Goal: Communication & Community: Answer question/provide support

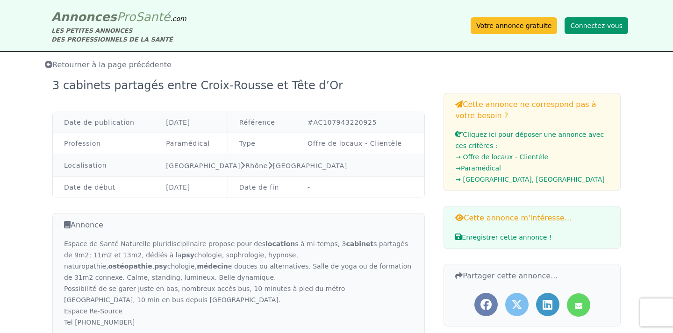
click at [609, 29] on button "Connectez-vous" at bounding box center [597, 25] width 64 height 17
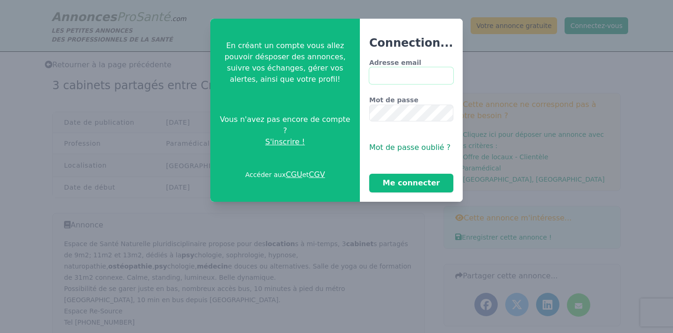
type input "**********"
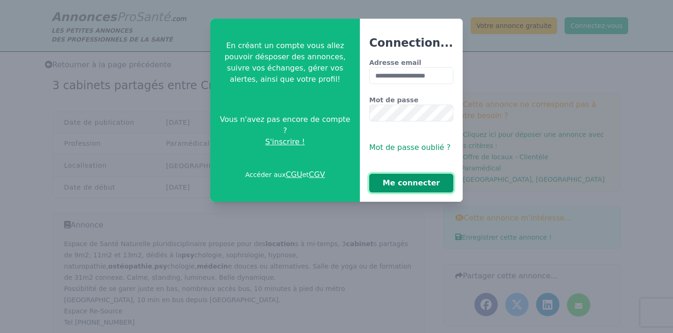
click at [402, 185] on button "Me connecter" at bounding box center [411, 183] width 84 height 19
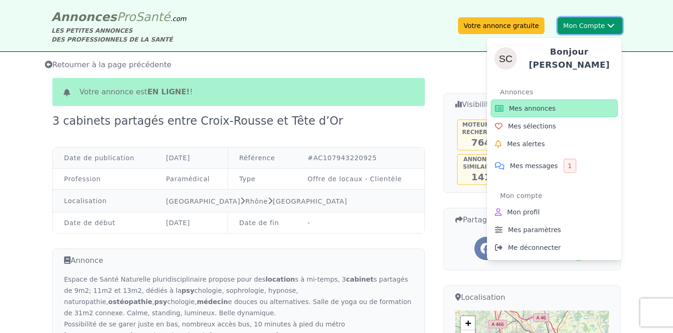
click at [591, 27] on button "Mon Compte Bonjour [PERSON_NAME] annonces Mes sélections Mes alertes Mes messag…" at bounding box center [590, 25] width 65 height 17
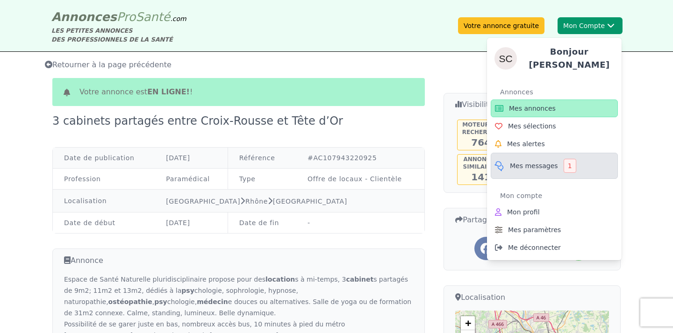
click at [536, 161] on span "Mes messages" at bounding box center [534, 165] width 48 height 9
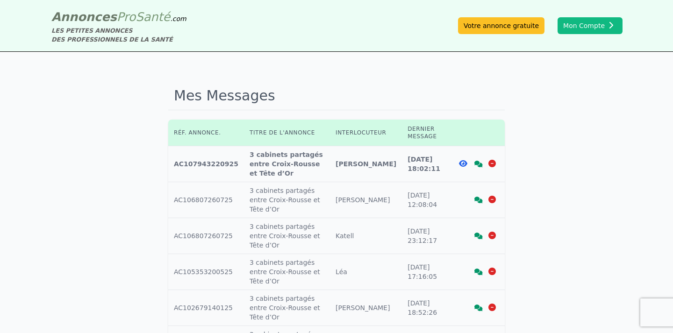
click at [462, 160] on icon at bounding box center [463, 163] width 8 height 7
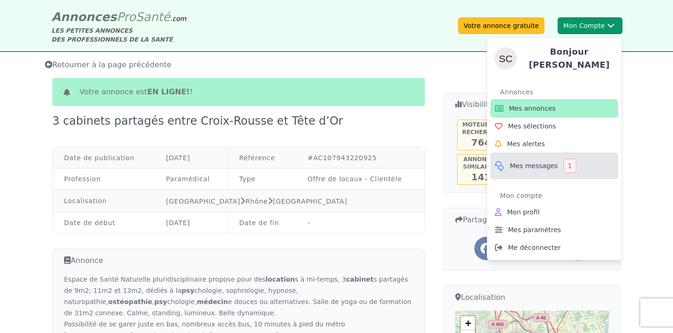
click at [535, 162] on span "Mes messages" at bounding box center [534, 165] width 48 height 9
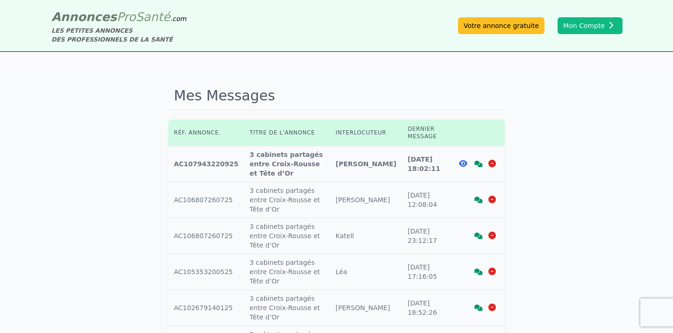
click at [478, 161] on icon at bounding box center [478, 164] width 8 height 7
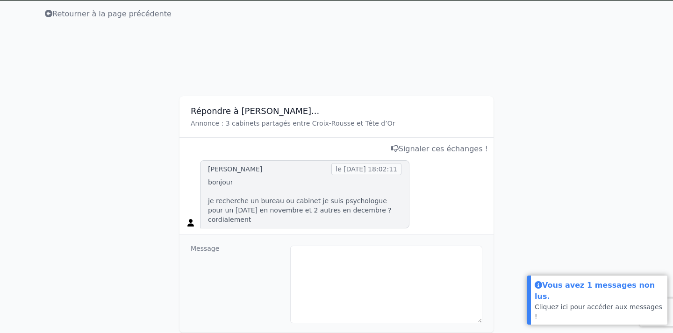
scroll to position [52, 0]
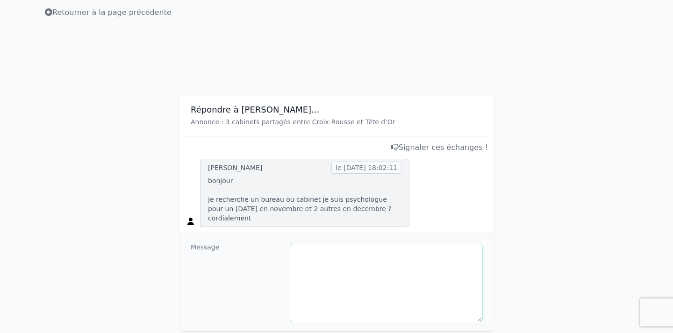
click at [389, 256] on textarea at bounding box center [386, 283] width 192 height 78
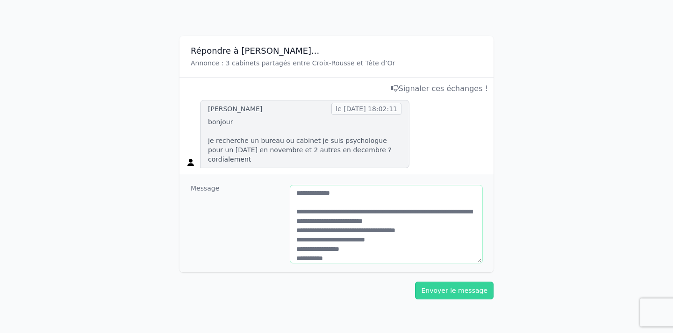
scroll to position [120, 0]
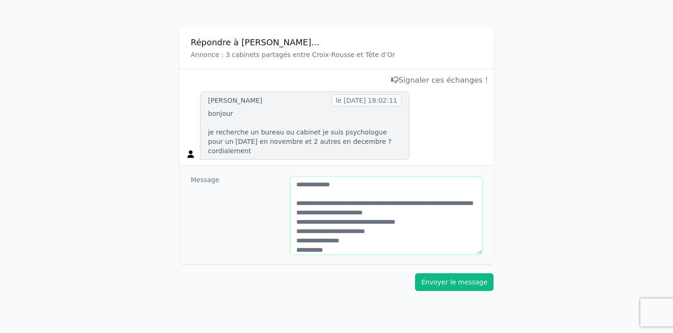
type textarea "**********"
click at [468, 274] on button "Envoyer le message" at bounding box center [454, 282] width 79 height 18
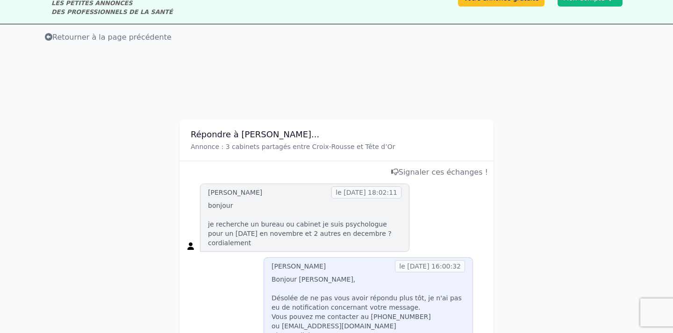
scroll to position [0, 0]
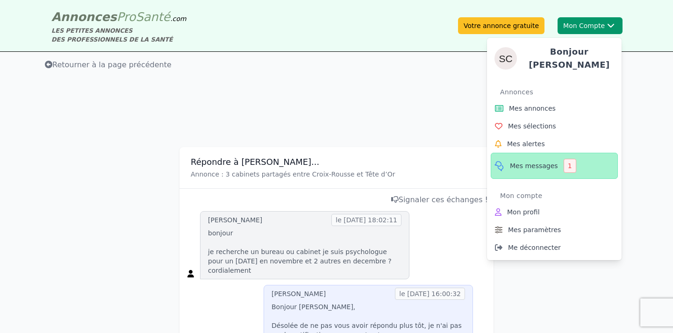
click at [545, 161] on span "Mes messages" at bounding box center [534, 165] width 48 height 9
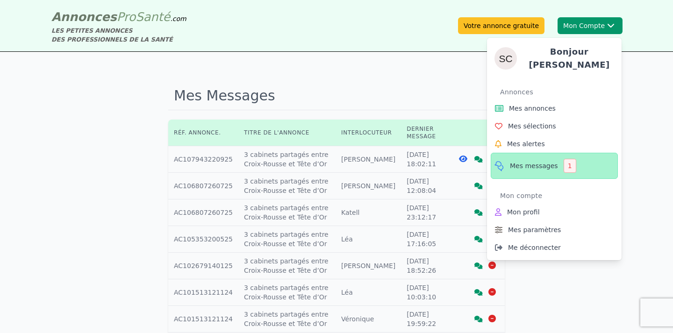
click at [544, 162] on span "Mes messages" at bounding box center [534, 165] width 48 height 9
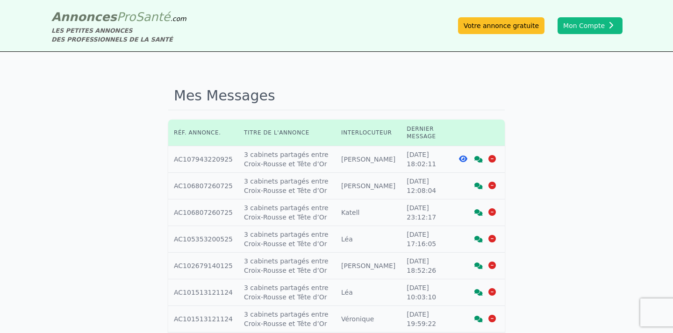
click at [462, 159] on icon at bounding box center [463, 158] width 8 height 7
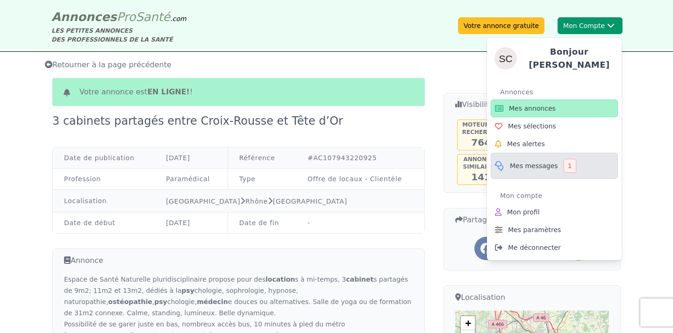
click at [542, 161] on span "Mes messages" at bounding box center [534, 165] width 48 height 9
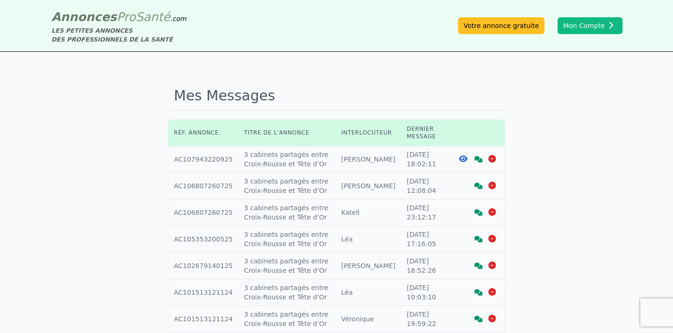
click at [478, 159] on icon at bounding box center [478, 159] width 8 height 7
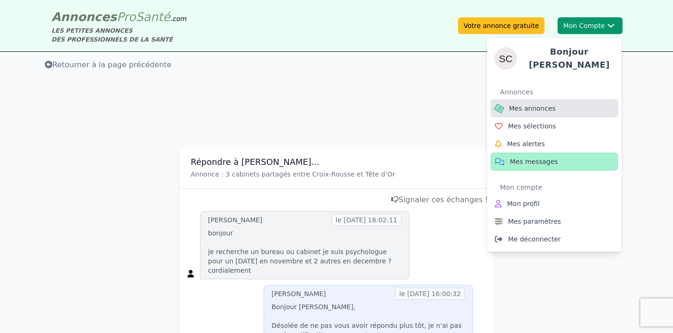
click at [547, 104] on span "Mes annonces" at bounding box center [532, 108] width 47 height 9
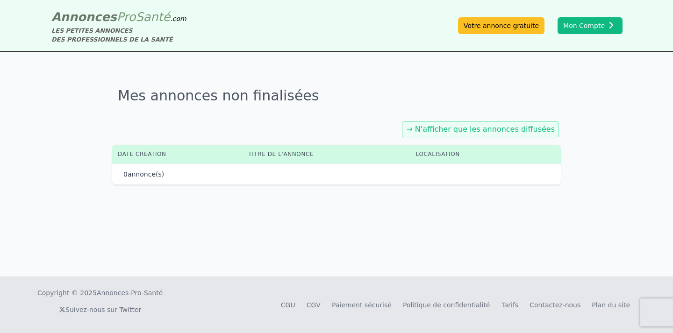
click at [517, 130] on link "→ N'afficher que les annonces diffusées" at bounding box center [480, 129] width 149 height 9
